Goal: Task Accomplishment & Management: Complete application form

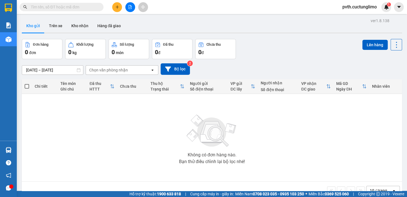
click at [116, 10] on button at bounding box center [117, 7] width 10 height 10
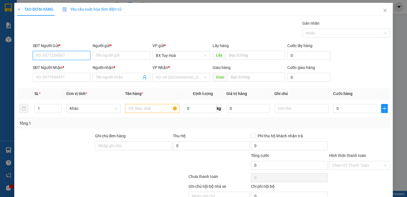
click at [78, 55] on input "SĐT Người Gửi *" at bounding box center [62, 55] width 58 height 9
type input "0949295461"
click at [43, 67] on div "0949295461 - SƯƠNG" at bounding box center [63, 67] width 55 height 6
type input "SƯƠNG"
type input "0905507520"
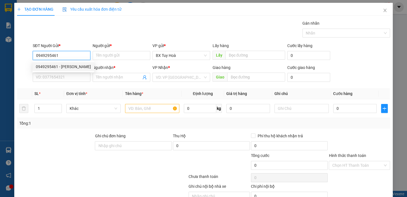
type input "HỒNG"
type input "70.000"
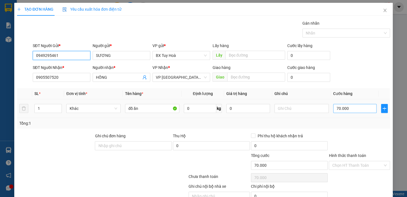
type input "0949295461"
click at [356, 111] on input "70.000" at bounding box center [355, 108] width 44 height 9
type input "5"
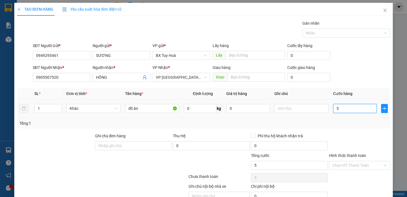
type input "50"
type input "500"
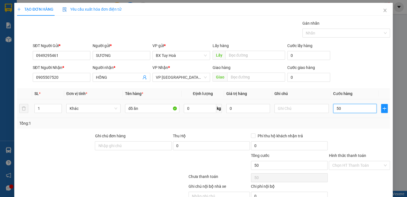
type input "500"
type input "5.000"
type input "50.000"
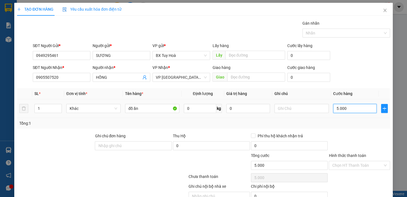
type input "50.000"
drag, startPoint x: 357, startPoint y: 166, endPoint x: 358, endPoint y: 172, distance: 5.9
click at [357, 166] on input "Hình thức thanh toán" at bounding box center [357, 165] width 51 height 8
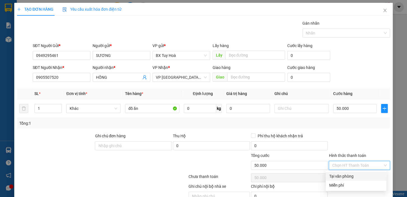
click at [358, 174] on div "Tại văn phòng" at bounding box center [356, 176] width 61 height 9
type input "0"
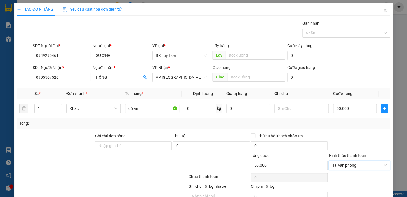
scroll to position [27, 0]
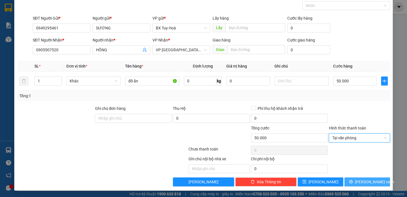
click at [361, 182] on span "Lưu và In" at bounding box center [374, 182] width 39 height 6
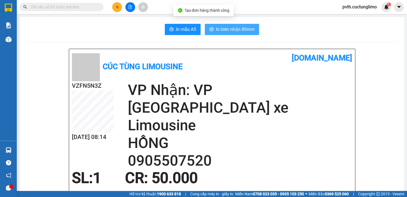
click at [224, 28] on span "In biên nhận 80mm" at bounding box center [235, 29] width 39 height 7
click at [246, 31] on span "In biên nhận 80mm" at bounding box center [235, 29] width 39 height 7
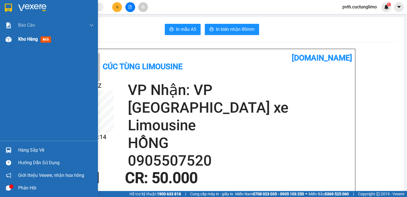
click at [29, 39] on span "Kho hàng" at bounding box center [28, 38] width 20 height 5
